Goal: Task Accomplishment & Management: Manage account settings

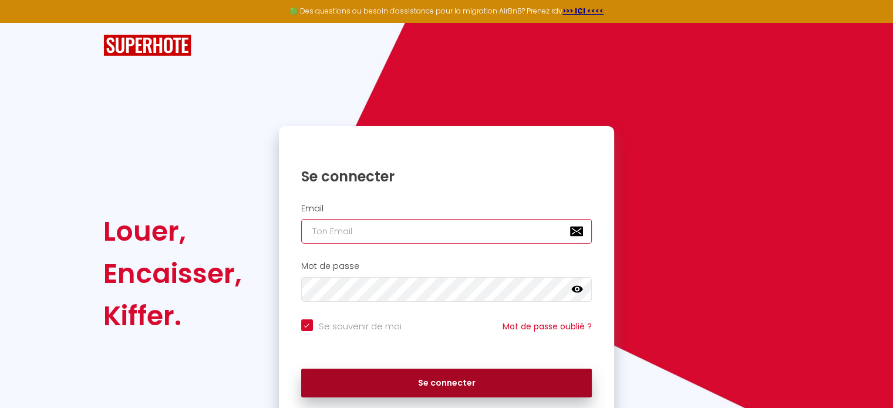
type input "[PERSON_NAME][EMAIL_ADDRESS][PERSON_NAME][DOMAIN_NAME]"
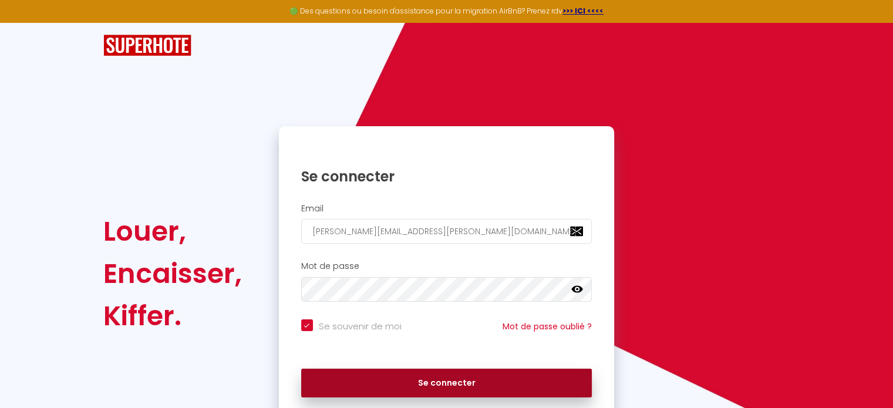
click at [416, 378] on button "Se connecter" at bounding box center [446, 383] width 291 height 29
checkbox input "true"
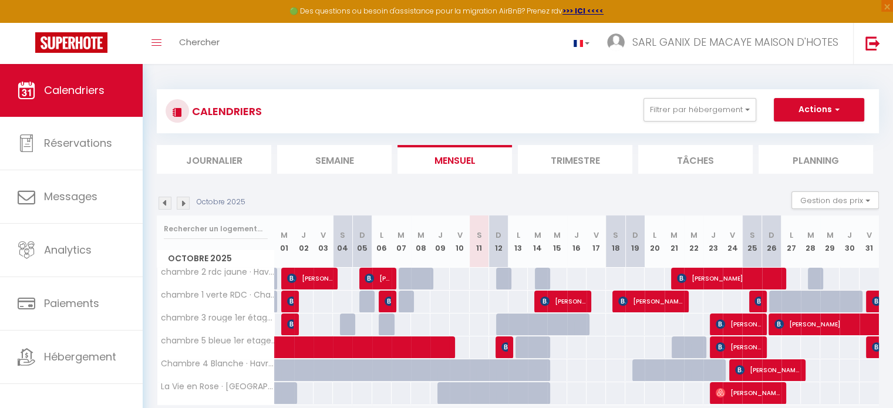
click at [526, 373] on div at bounding box center [525, 377] width 19 height 22
click at [542, 373] on div at bounding box center [544, 377] width 19 height 22
click at [524, 370] on div at bounding box center [525, 377] width 19 height 22
click at [518, 399] on div at bounding box center [525, 400] width 19 height 22
click at [789, 117] on button "Actions" at bounding box center [819, 109] width 90 height 23
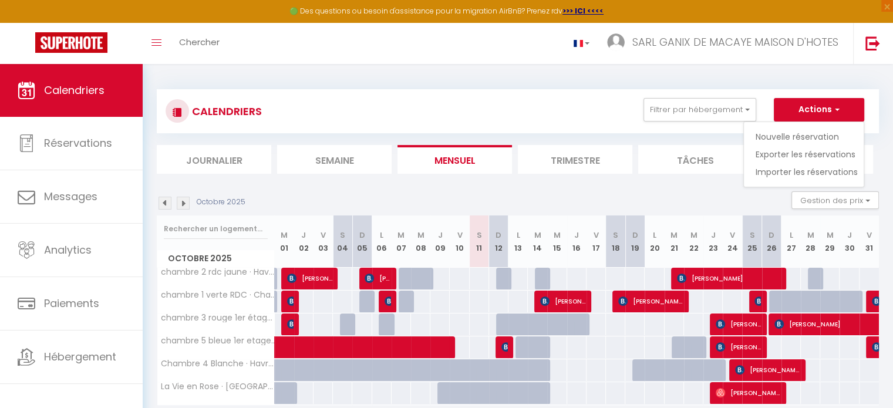
click at [468, 220] on th "V 10" at bounding box center [459, 242] width 19 height 52
click at [462, 294] on div "95" at bounding box center [459, 302] width 20 height 22
click at [460, 300] on div "95" at bounding box center [459, 302] width 20 height 22
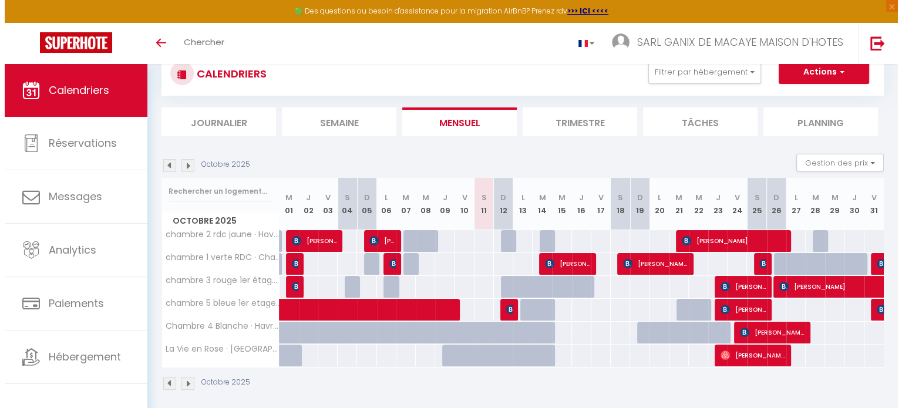
scroll to position [63, 0]
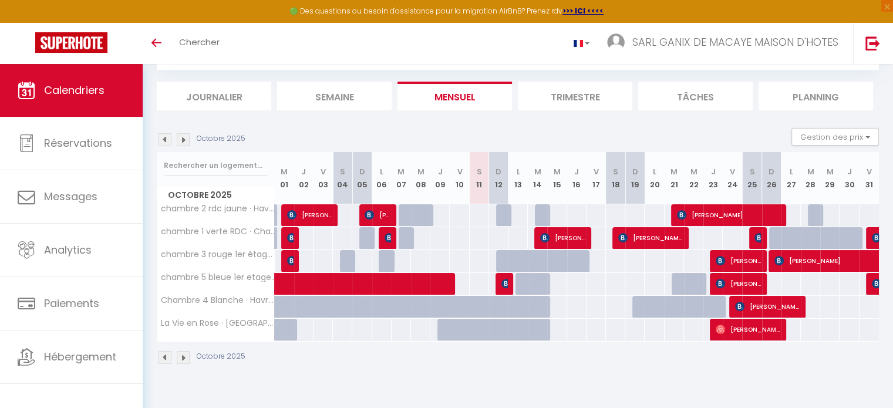
click at [524, 329] on div at bounding box center [525, 336] width 19 height 22
type input "315"
type input "Lun 13 Octobre 2025"
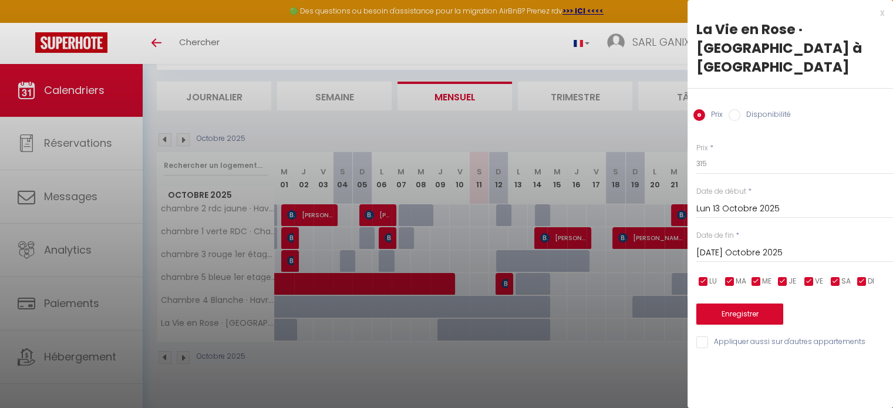
click at [724, 246] on input "Mar 14 Octobre 2025" at bounding box center [795, 253] width 197 height 15
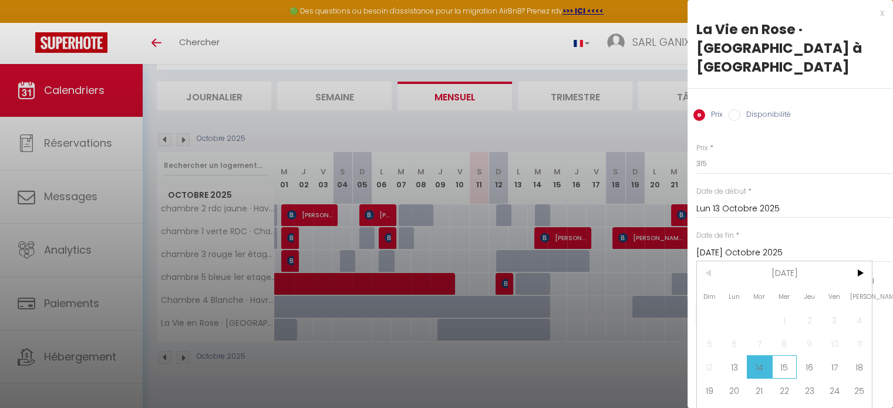
click at [775, 355] on span "15" at bounding box center [784, 366] width 25 height 23
type input "Mer 15 Octobre 2025"
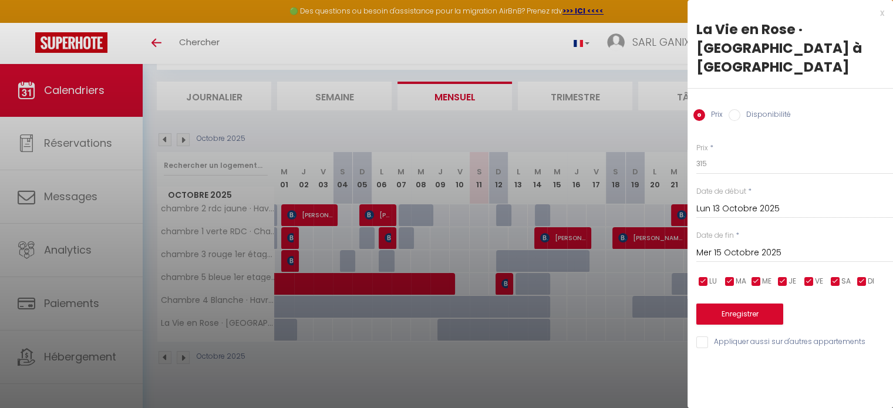
click at [741, 109] on label "Disponibilité" at bounding box center [766, 115] width 51 height 13
click at [740, 109] on input "Disponibilité" at bounding box center [735, 115] width 12 height 12
radio input "true"
radio input "false"
click at [742, 305] on button "Enregistrer" at bounding box center [740, 315] width 87 height 21
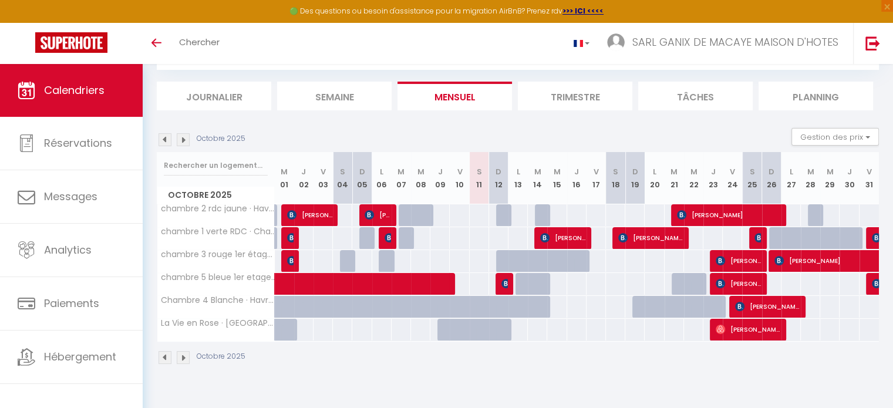
click at [520, 304] on div at bounding box center [525, 313] width 19 height 22
select select "1"
type input "Lun 13 Octobre 2025"
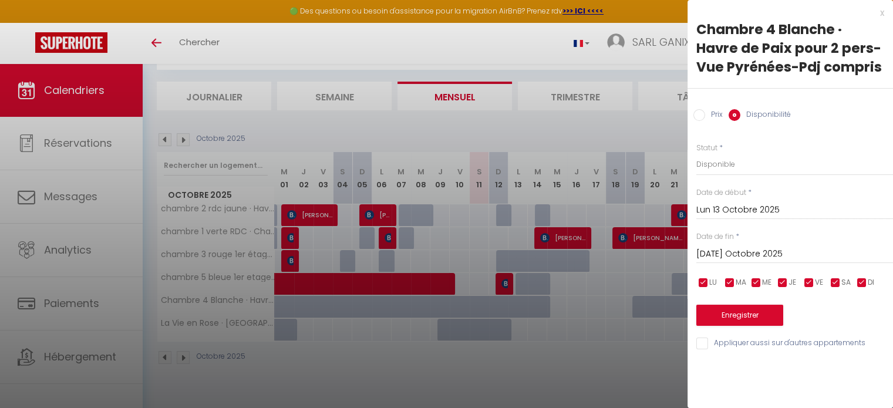
click at [742, 260] on input "Mar 14 Octobre 2025" at bounding box center [795, 254] width 197 height 15
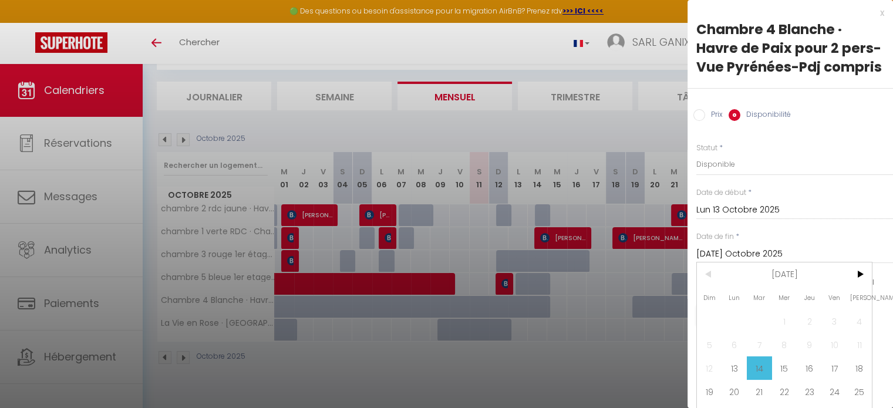
drag, startPoint x: 779, startPoint y: 386, endPoint x: 778, endPoint y: 342, distance: 43.5
click at [779, 380] on span "15" at bounding box center [784, 368] width 25 height 23
type input "Mer 15 Octobre 2025"
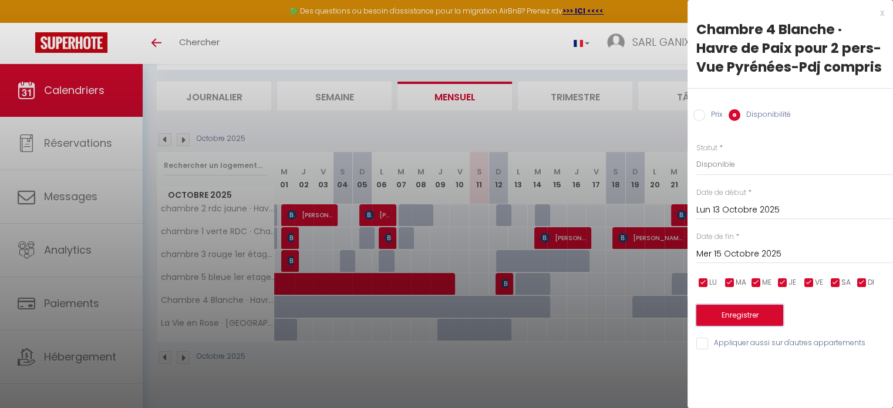
click at [739, 314] on button "Enregistrer" at bounding box center [740, 315] width 87 height 21
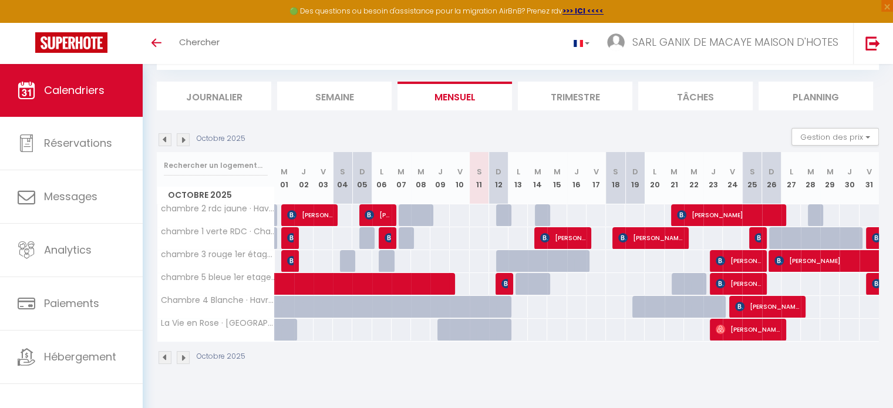
click at [185, 138] on img at bounding box center [183, 139] width 13 height 13
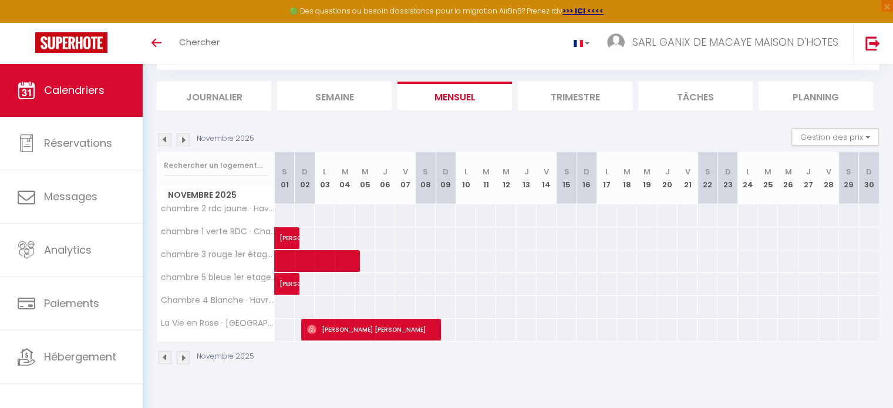
click at [785, 329] on div "315" at bounding box center [788, 330] width 21 height 22
select select "1"
type input "Mer 26 Novembre 2025"
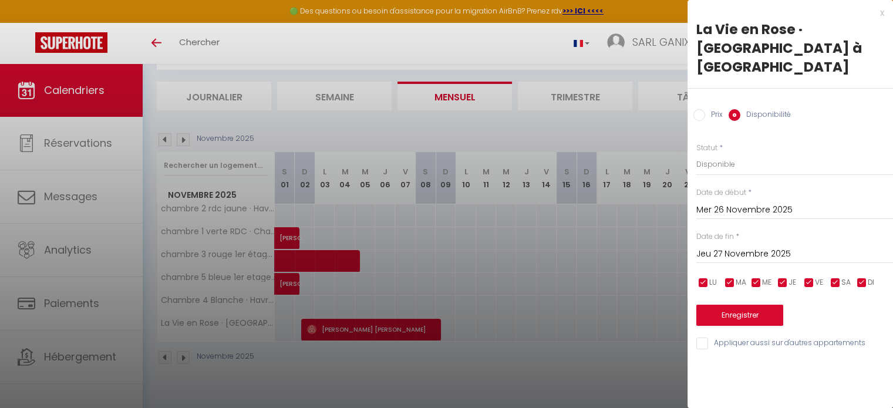
click at [754, 247] on input "Jeu 27 Novembre 2025" at bounding box center [795, 254] width 197 height 15
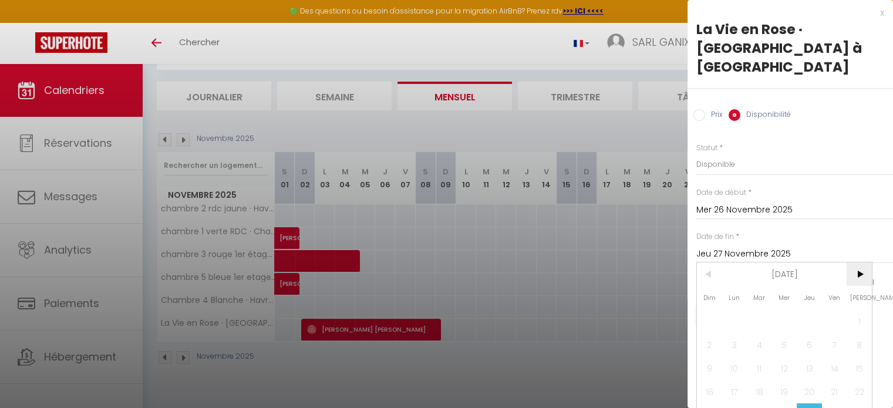
click at [856, 263] on span ">" at bounding box center [859, 274] width 25 height 23
click at [738, 357] on span "15" at bounding box center [734, 368] width 25 height 23
type input "Lun 15 Décembre 2025"
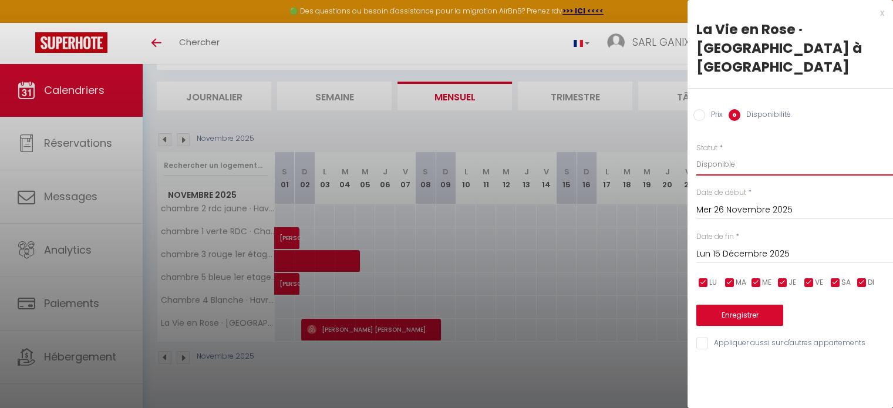
drag, startPoint x: 705, startPoint y: 150, endPoint x: 714, endPoint y: 150, distance: 8.8
click at [705, 153] on select "Disponible Indisponible" at bounding box center [795, 164] width 197 height 22
select select "0"
click at [697, 153] on select "Disponible Indisponible" at bounding box center [795, 164] width 197 height 22
click at [741, 305] on button "Enregistrer" at bounding box center [740, 315] width 87 height 21
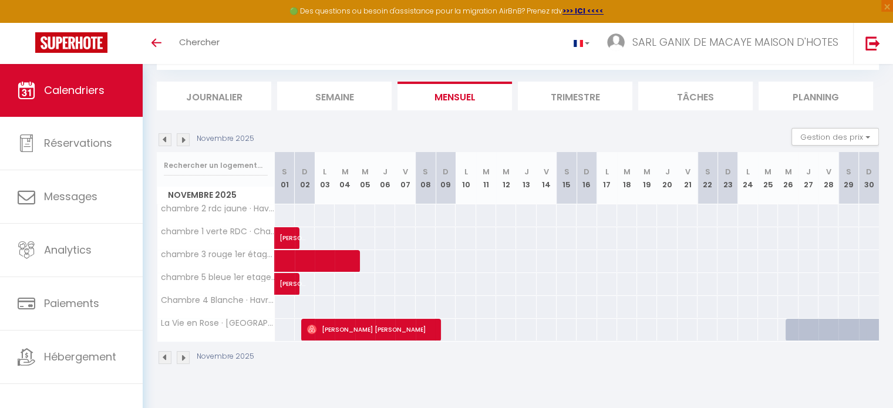
click at [849, 211] on div "95" at bounding box center [848, 215] width 21 height 22
select select "1"
type input "Sam 29 Novembre 2025"
type input "Dim 30 Novembre 2025"
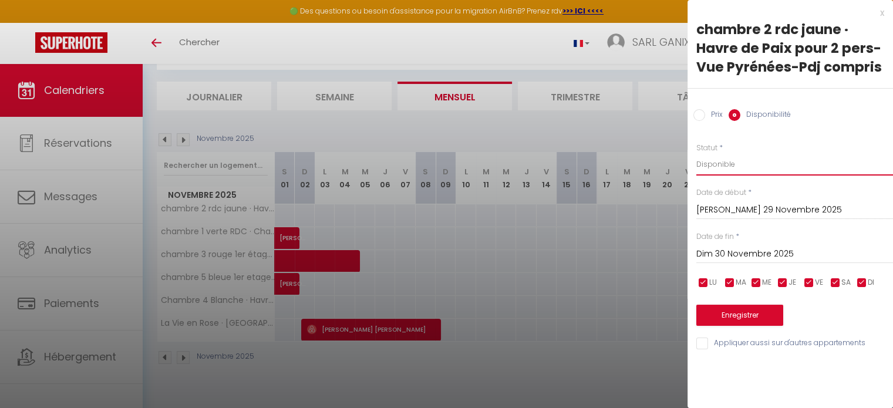
click at [726, 158] on select "Disponible Indisponible" at bounding box center [795, 164] width 197 height 22
select select "0"
click at [697, 153] on select "Disponible Indisponible" at bounding box center [795, 164] width 197 height 22
click at [707, 342] on input "Appliquer aussi sur d'autres appartements" at bounding box center [795, 344] width 197 height 12
checkbox input "true"
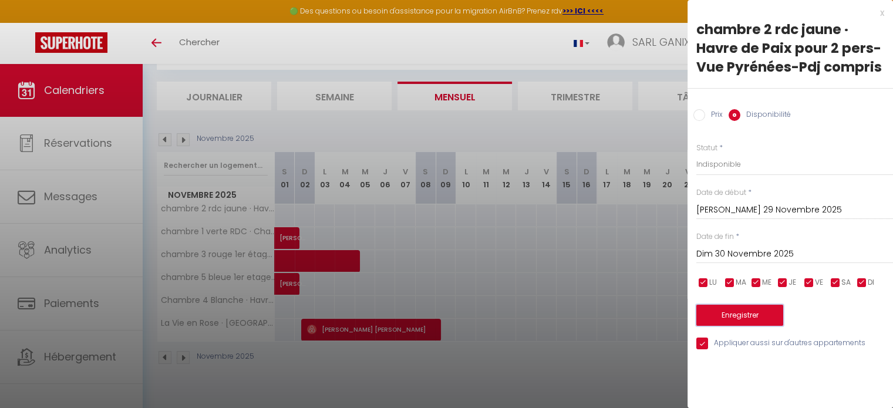
click at [754, 316] on button "Enregistrer" at bounding box center [740, 315] width 87 height 21
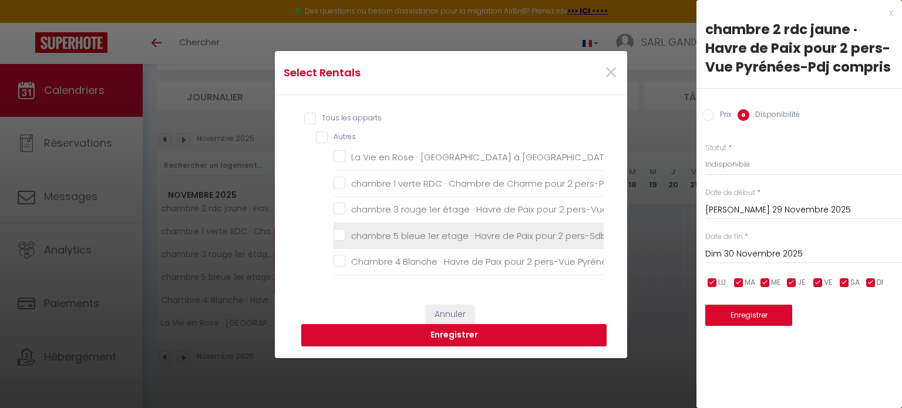
scroll to position [59, 0]
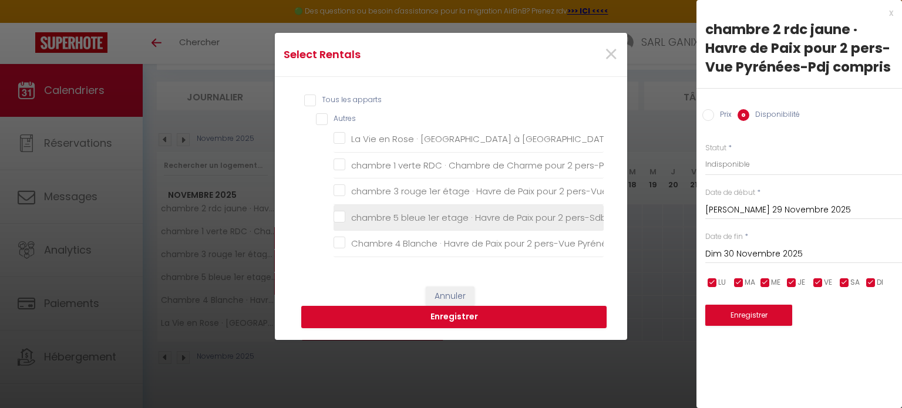
click at [339, 216] on compris "chambre 5 bleue 1er etage · Havre de Paix pour 2 pers-Sdb-Pdj compris" at bounding box center [469, 218] width 270 height 12
checkbox compris "true"
checkbox Pau "false"
checkbox \(PMR\) "false"
checkbox compris "false"
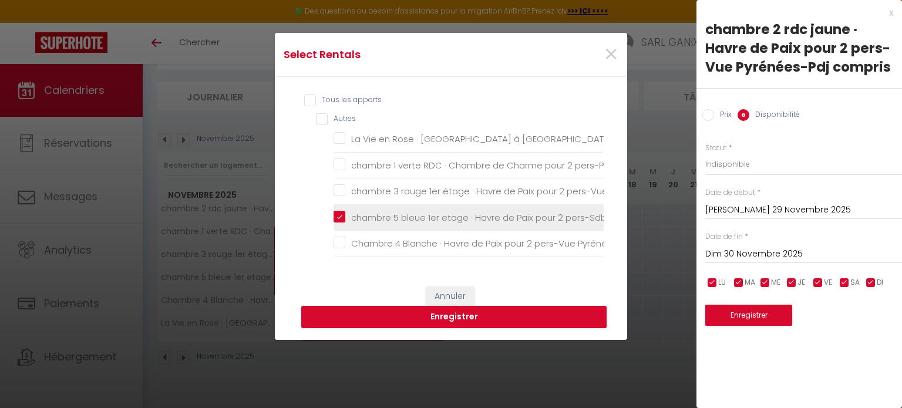
checkbox compris "false"
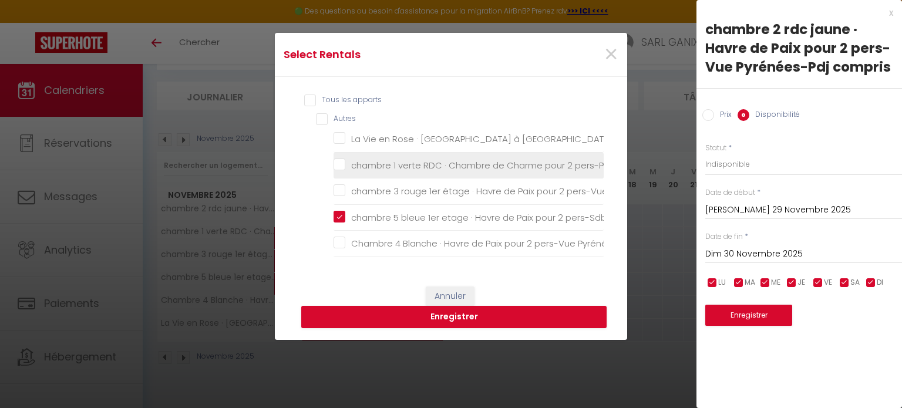
click at [338, 164] on \(PMR\) "chambre 1 verte RDC · Chambre de Charme pour 2 pers-Pdj compris (PMR)" at bounding box center [469, 165] width 270 height 12
checkbox \(PMR\) "true"
checkbox Pau "false"
checkbox compris "false"
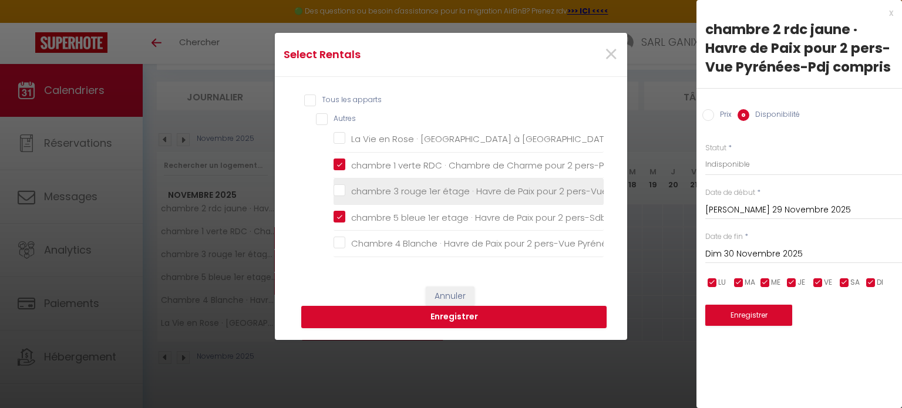
click at [335, 186] on compris "chambre 3 rouge 1er étage · Havre de Paix pour 2 pers-Vue Pyrénées-Pdj compris" at bounding box center [469, 192] width 270 height 12
checkbox compris "true"
checkbox Pau "false"
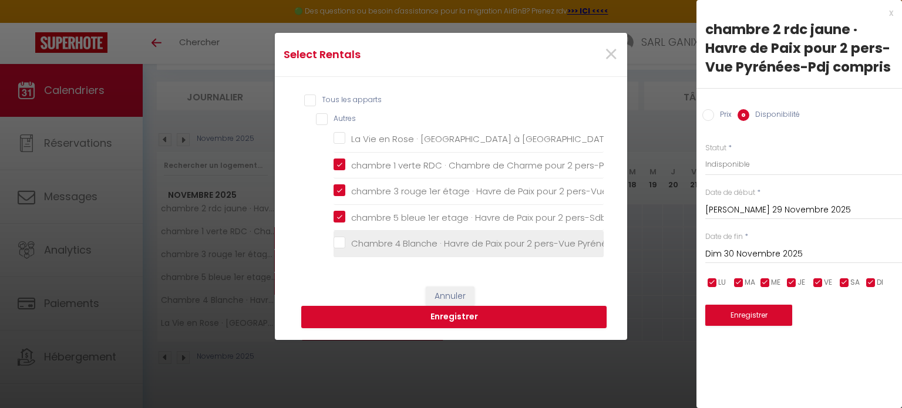
click at [337, 238] on compris "Chambre 4 Blanche · Havre de Paix pour 2 pers-Vue Pyrénées-Pdj compris" at bounding box center [469, 244] width 270 height 12
checkbox compris "true"
checkbox Pau "false"
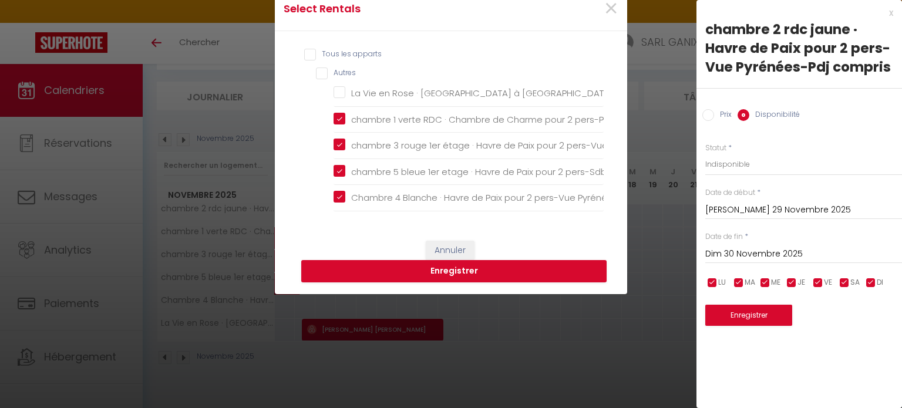
scroll to position [117, 0]
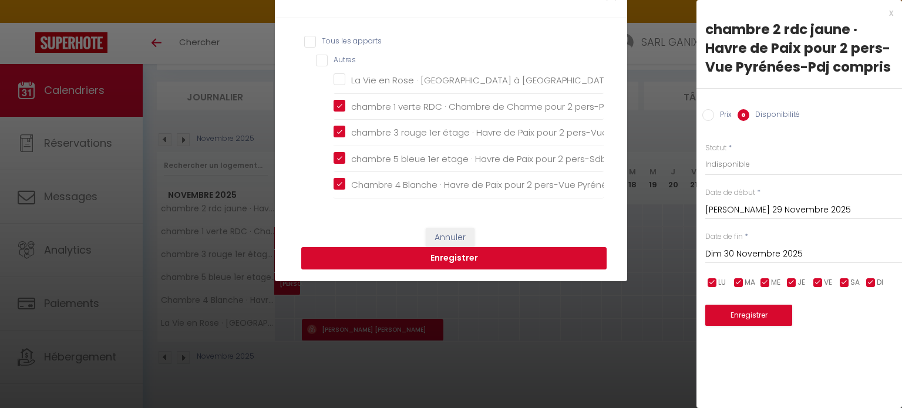
click at [443, 262] on button "Enregistrer" at bounding box center [453, 258] width 305 height 22
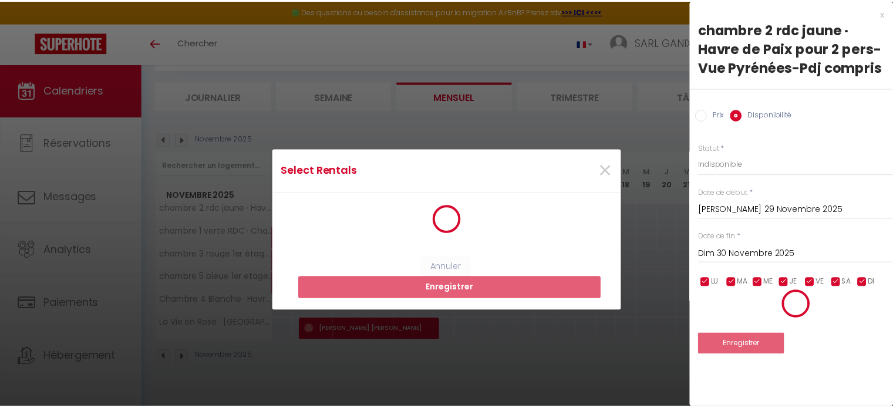
scroll to position [0, 0]
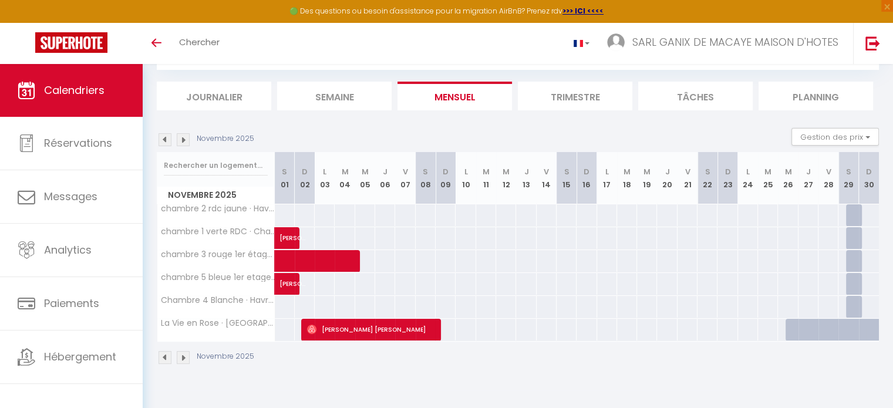
click at [181, 140] on img at bounding box center [183, 139] width 13 height 13
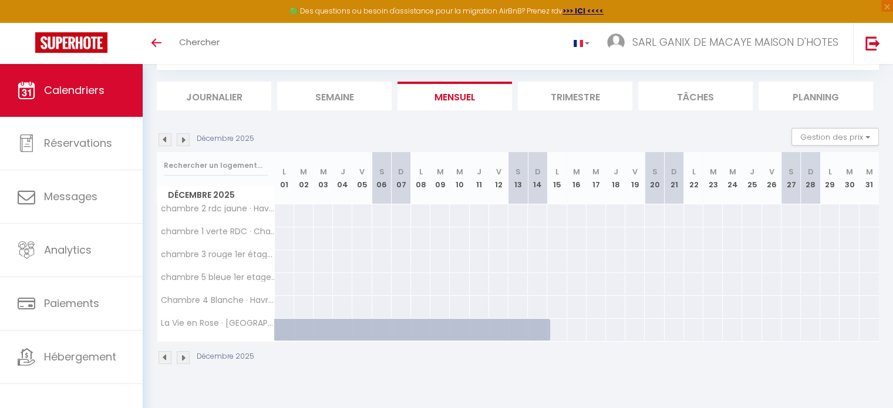
click at [515, 217] on div "95" at bounding box center [518, 215] width 20 height 22
select select "1"
type input "Sam 13 Décembre 2025"
type input "Dim 14 Décembre 2025"
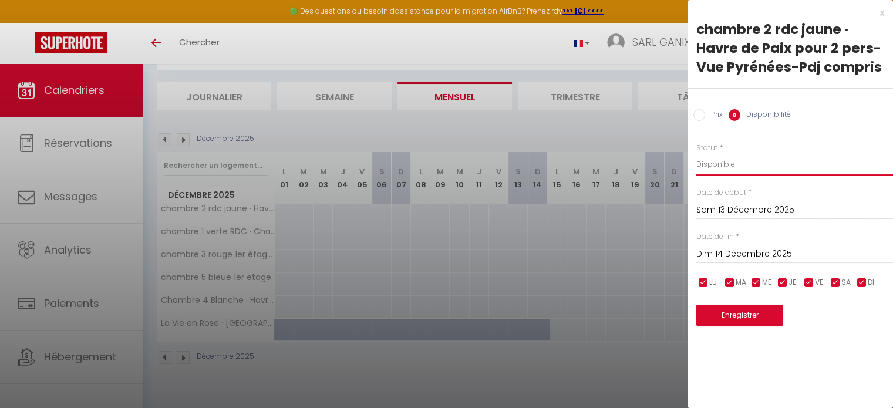
click at [721, 166] on select "Disponible Indisponible" at bounding box center [795, 164] width 197 height 22
select select "0"
click at [697, 153] on select "Disponible Indisponible" at bounding box center [795, 164] width 197 height 22
click at [735, 314] on button "Enregistrer" at bounding box center [740, 315] width 87 height 21
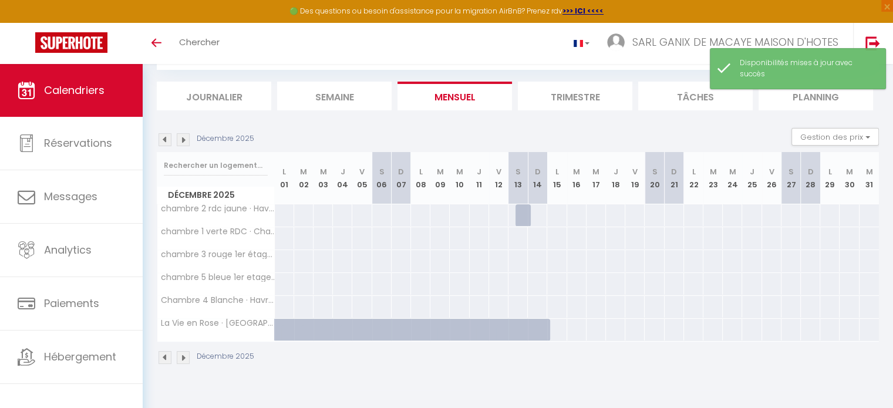
click at [520, 233] on div "95" at bounding box center [518, 238] width 20 height 22
select select "1"
type input "Sam 13 Décembre 2025"
type input "Dim 14 Décembre 2025"
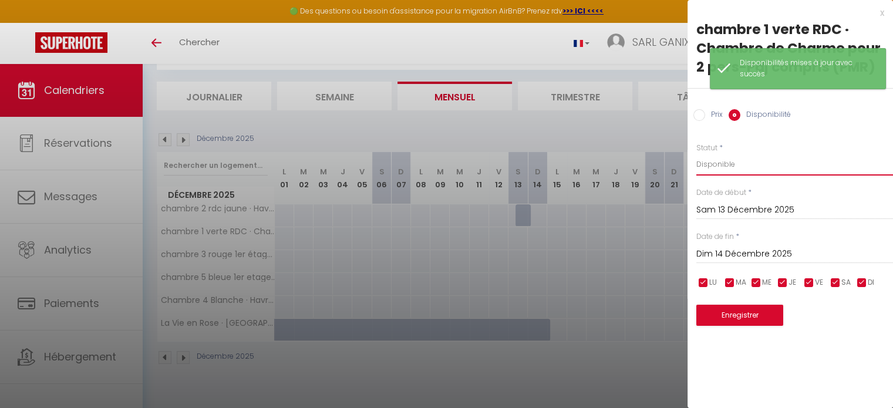
drag, startPoint x: 709, startPoint y: 164, endPoint x: 719, endPoint y: 166, distance: 10.3
click at [709, 164] on select "Disponible Indisponible" at bounding box center [795, 164] width 197 height 22
select select "0"
click at [697, 153] on select "Disponible Indisponible" at bounding box center [795, 164] width 197 height 22
click at [754, 311] on button "Enregistrer" at bounding box center [740, 315] width 87 height 21
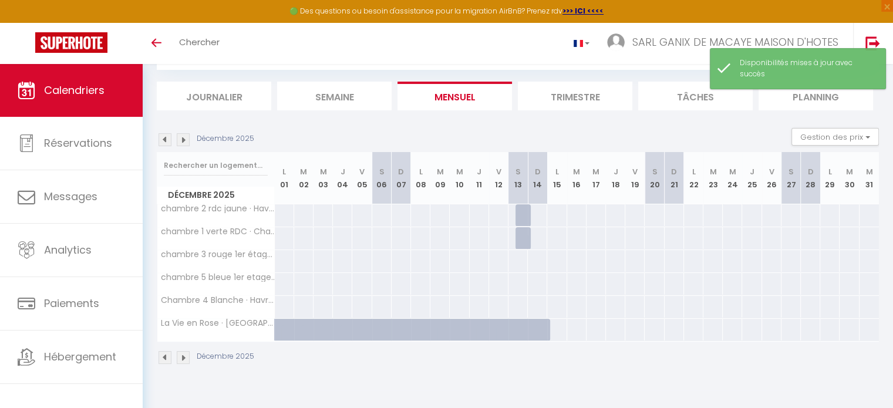
click at [521, 259] on div "100" at bounding box center [518, 261] width 20 height 22
select select "1"
type input "Sam 13 Décembre 2025"
type input "Dim 14 Décembre 2025"
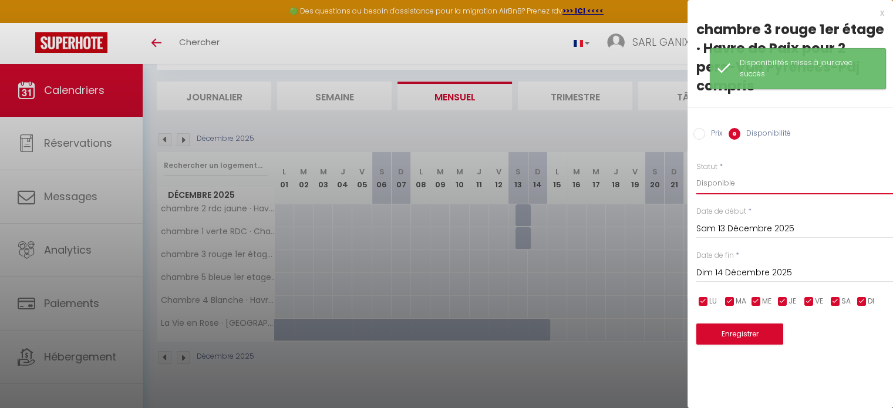
click at [719, 183] on select "Disponible Indisponible" at bounding box center [795, 183] width 197 height 22
select select "0"
click at [697, 172] on select "Disponible Indisponible" at bounding box center [795, 183] width 197 height 22
click at [743, 329] on button "Enregistrer" at bounding box center [740, 334] width 87 height 21
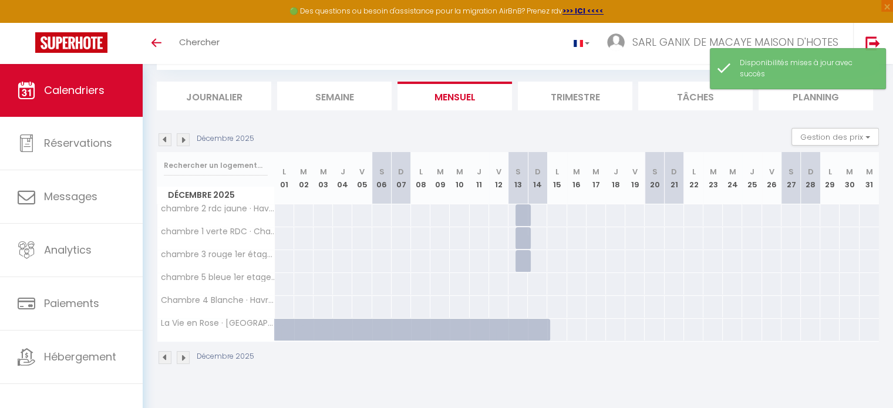
click at [519, 279] on div "90" at bounding box center [518, 284] width 20 height 22
select select "1"
type input "Sam 13 Décembre 2025"
type input "Dim 14 Décembre 2025"
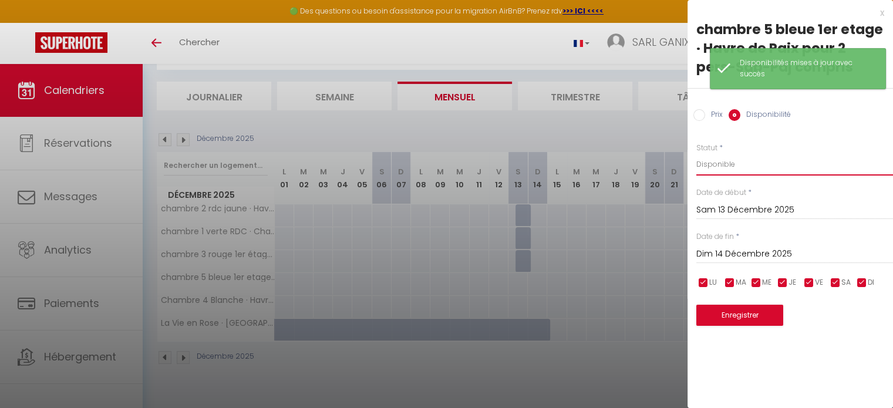
drag, startPoint x: 718, startPoint y: 161, endPoint x: 721, endPoint y: 167, distance: 6.9
click at [718, 161] on select "Disponible Indisponible" at bounding box center [795, 164] width 197 height 22
click at [697, 153] on select "Disponible Indisponible" at bounding box center [795, 164] width 197 height 22
click at [722, 164] on select "Disponible Indisponible" at bounding box center [795, 164] width 197 height 22
select select "0"
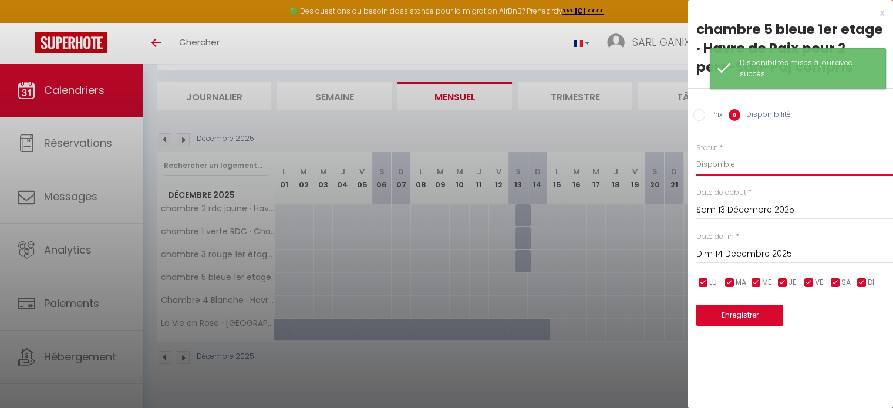
click at [697, 153] on select "Disponible Indisponible" at bounding box center [795, 164] width 197 height 22
click at [747, 324] on button "Enregistrer" at bounding box center [740, 315] width 87 height 21
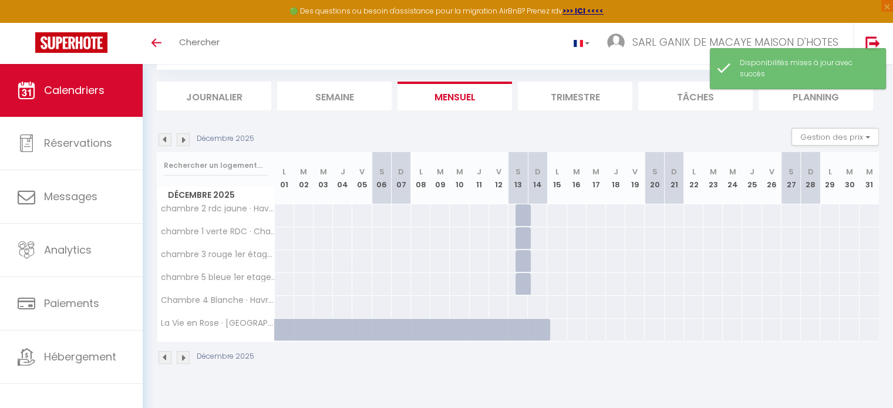
click at [522, 307] on div "112" at bounding box center [518, 307] width 20 height 22
select select "1"
type input "Sam 13 Décembre 2025"
type input "Dim 14 Décembre 2025"
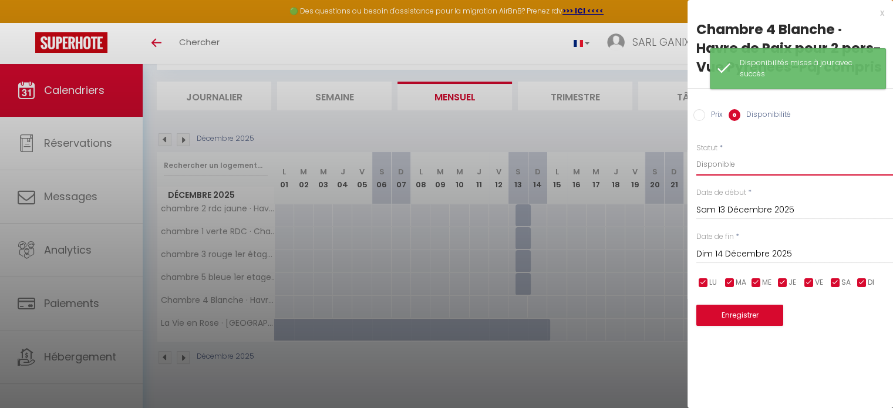
click at [716, 166] on select "Disponible Indisponible" at bounding box center [795, 164] width 197 height 22
select select "0"
click at [697, 153] on select "Disponible Indisponible" at bounding box center [795, 164] width 197 height 22
click at [735, 318] on button "Enregistrer" at bounding box center [740, 315] width 87 height 21
